Goal: Task Accomplishment & Management: Manage account settings

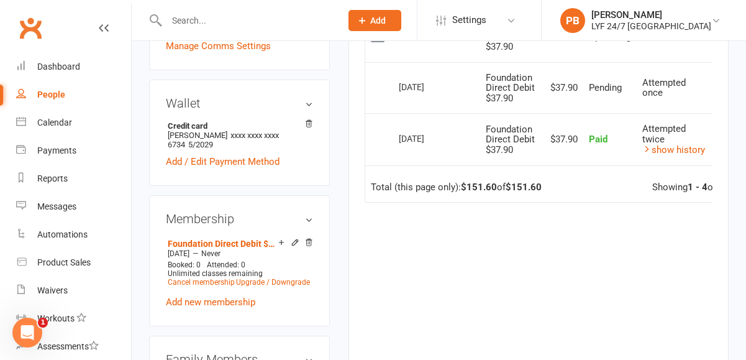
scroll to position [429, 0]
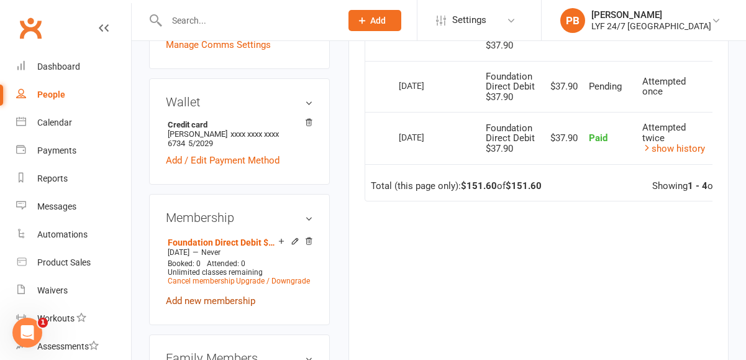
click at [180, 295] on link "Add new membership" at bounding box center [210, 300] width 89 height 11
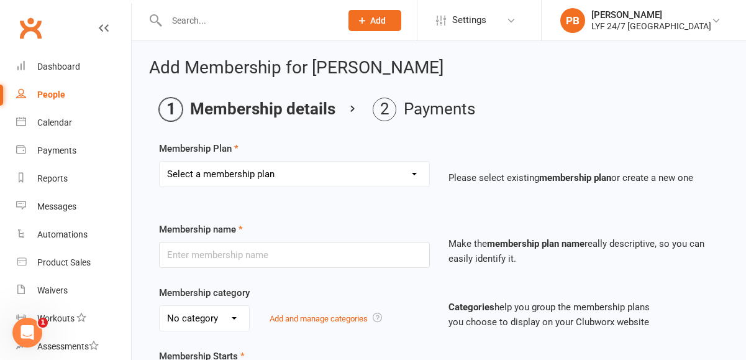
click at [319, 178] on select "Select a membership plan Create new Membership Plan Foundation Direct Debit $41…" at bounding box center [295, 174] width 270 height 25
select select "21"
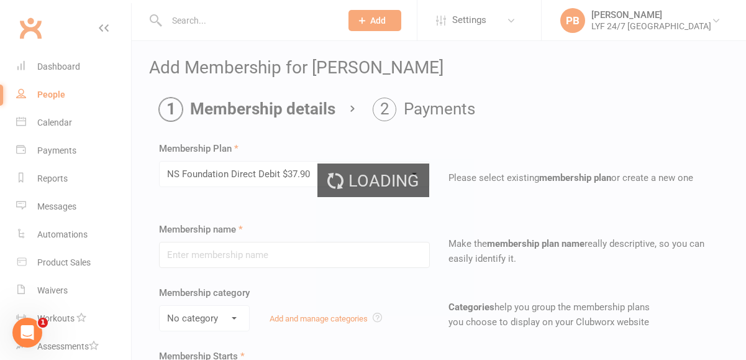
type input "NS Foundation Direct Debit $37.90"
type input "0"
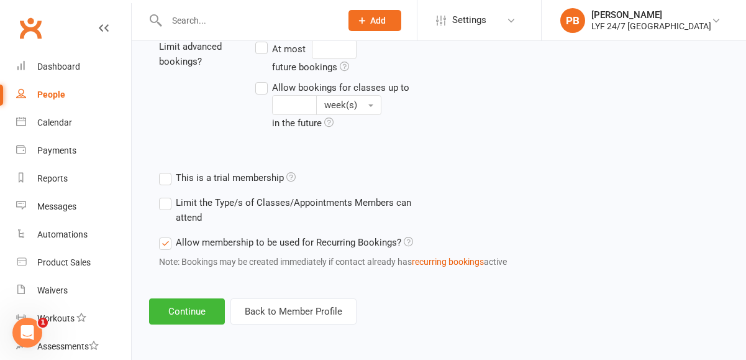
scroll to position [524, 0]
click at [186, 319] on button "Continue" at bounding box center [187, 311] width 76 height 26
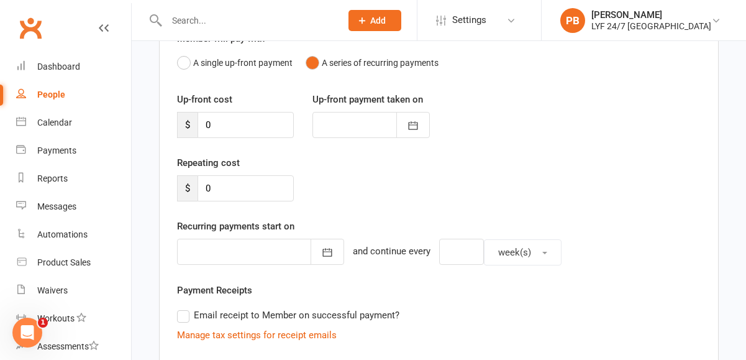
scroll to position [394, 0]
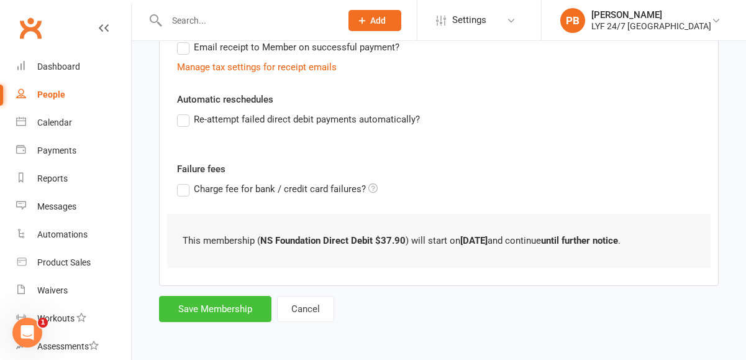
click at [209, 298] on button "Save Membership" at bounding box center [215, 309] width 112 height 26
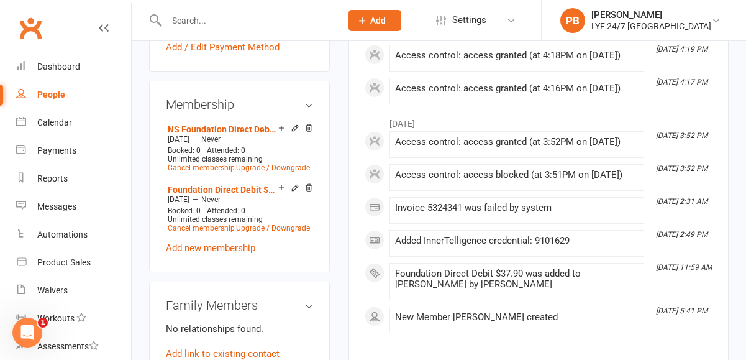
scroll to position [545, 0]
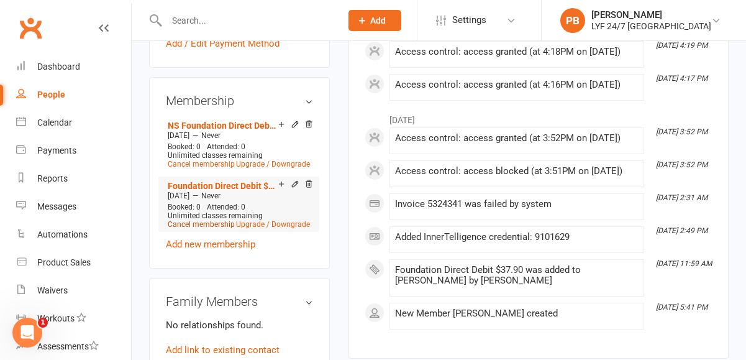
click at [193, 220] on link "Cancel membership" at bounding box center [201, 224] width 67 height 9
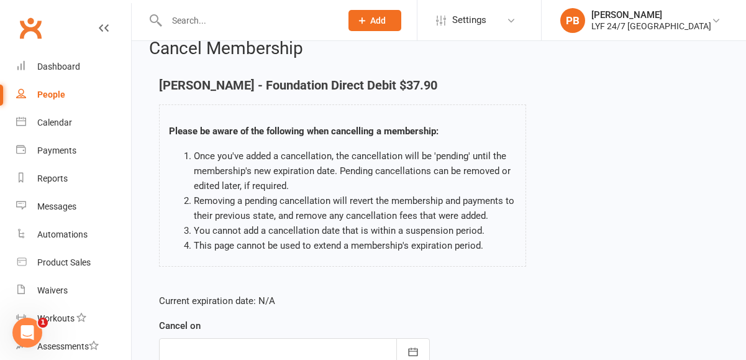
scroll to position [192, 0]
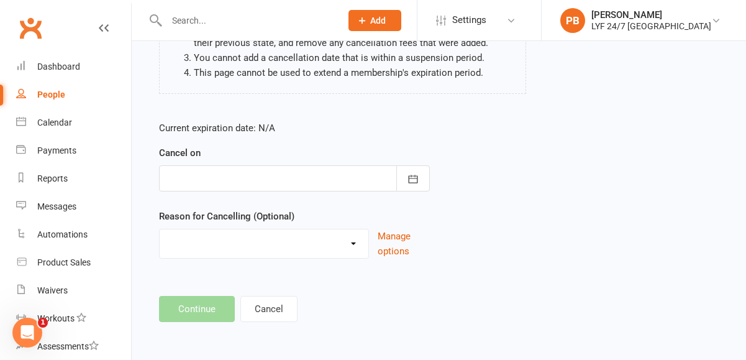
click at [352, 171] on div at bounding box center [294, 178] width 271 height 26
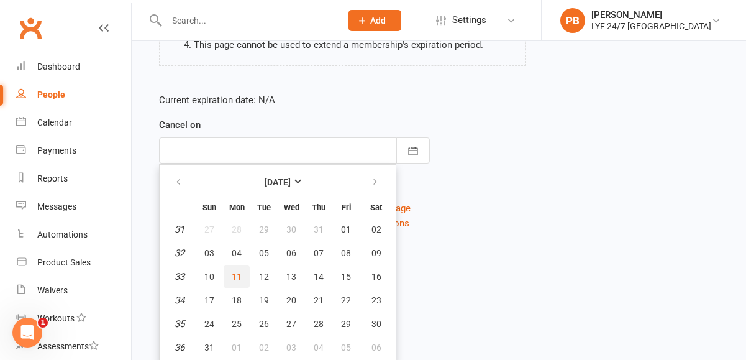
click at [233, 276] on span "11" at bounding box center [237, 276] width 10 height 10
type input "[DATE]"
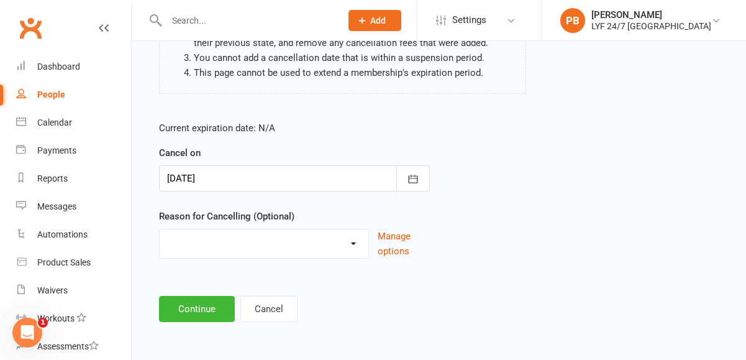
click at [350, 244] on select "Holiday Injury Moved Stripe Migration Time Other reason" at bounding box center [264, 241] width 209 height 25
select select "3"
click at [204, 311] on button "Continue" at bounding box center [197, 309] width 76 height 26
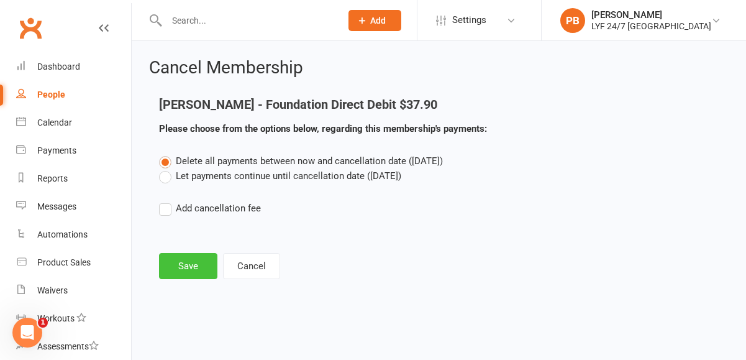
click at [197, 263] on button "Save" at bounding box center [188, 266] width 58 height 26
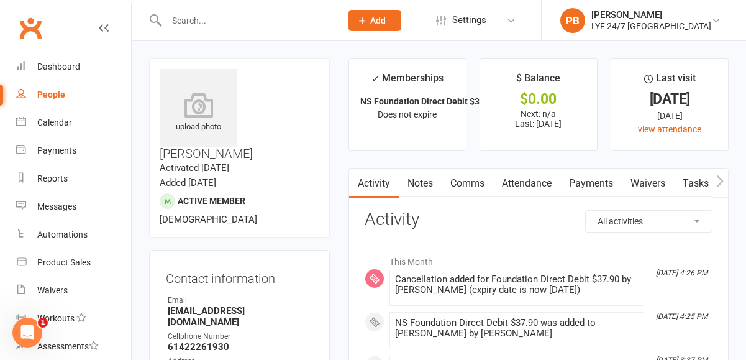
click at [224, 29] on div at bounding box center [240, 20] width 183 height 40
click at [224, 29] on input "text" at bounding box center [248, 20] width 170 height 17
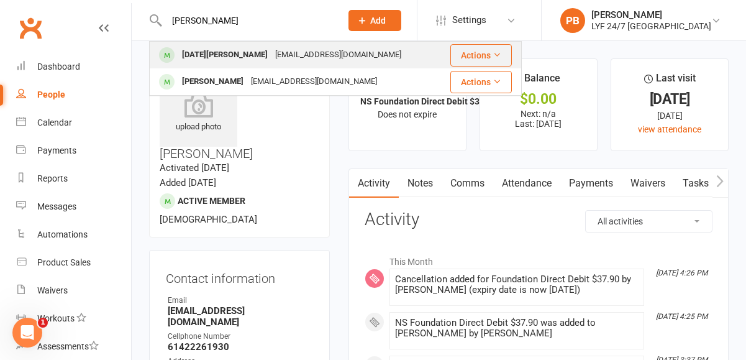
type input "[PERSON_NAME]"
click at [219, 53] on div "[DATE][PERSON_NAME]" at bounding box center [224, 55] width 93 height 18
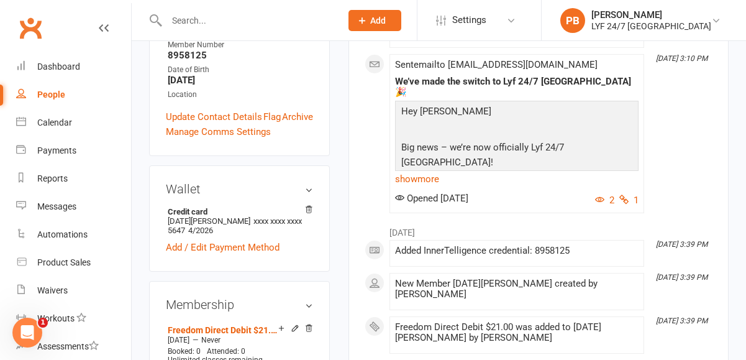
scroll to position [381, 0]
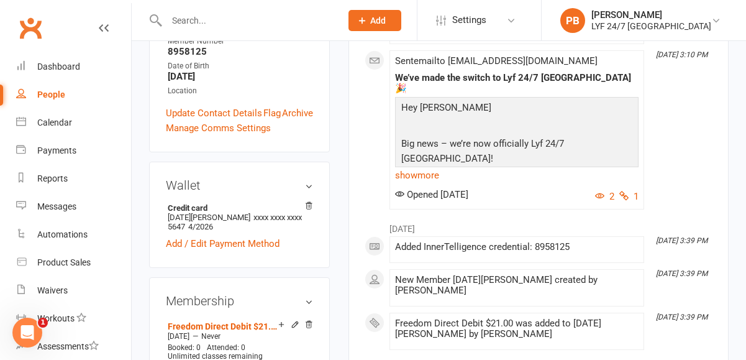
click at [308, 294] on h3 "Membership" at bounding box center [239, 301] width 147 height 14
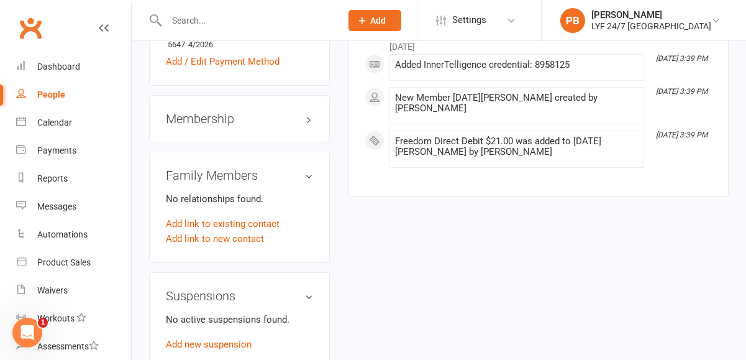
scroll to position [0, 0]
